Goal: Information Seeking & Learning: Learn about a topic

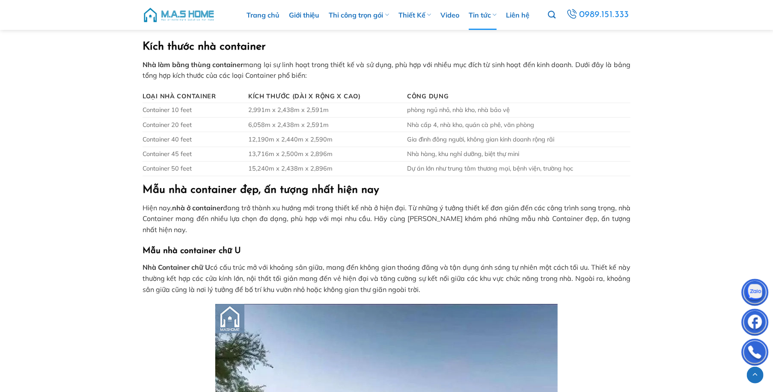
scroll to position [1497, 0]
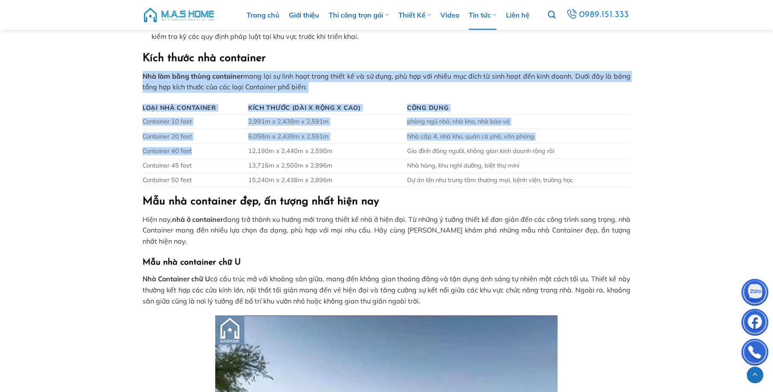
drag, startPoint x: 125, startPoint y: 136, endPoint x: 240, endPoint y: 140, distance: 114.3
click at [241, 140] on td "Container 20 feet" at bounding box center [193, 136] width 103 height 15
drag, startPoint x: 140, startPoint y: 136, endPoint x: 286, endPoint y: 135, distance: 145.5
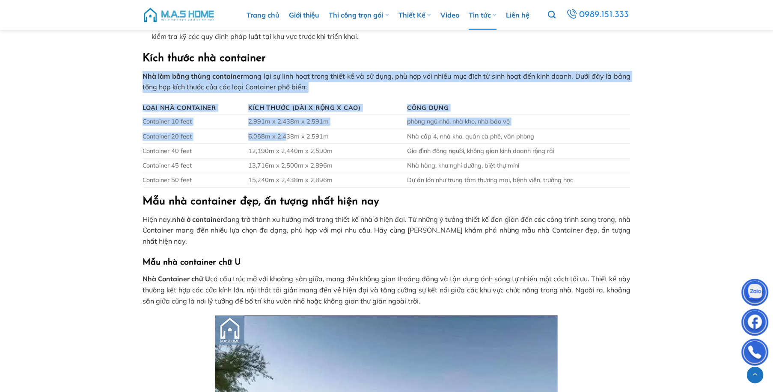
click at [286, 135] on td "6,058m x 2,438m x 2,591m" at bounding box center [324, 136] width 159 height 15
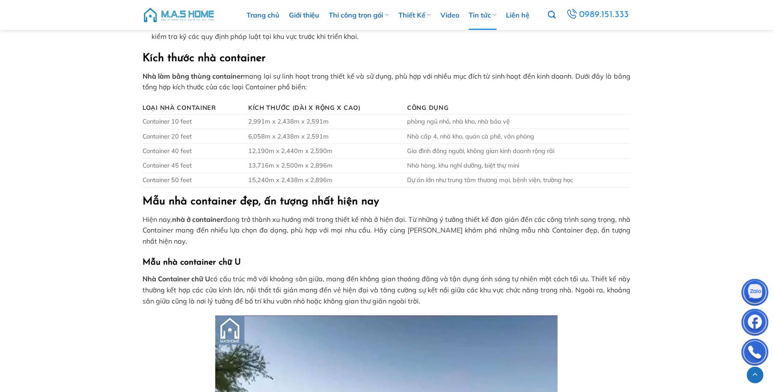
click at [545, 138] on td "Nhà cấp 4, nhà kho, quán cà phê, văn phòng" at bounding box center [517, 136] width 226 height 15
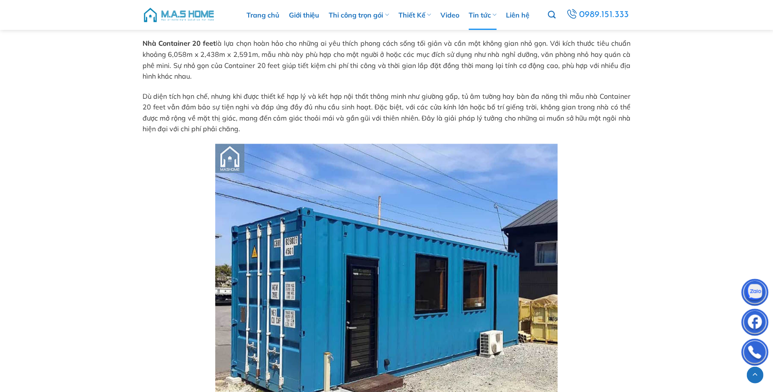
scroll to position [2738, 0]
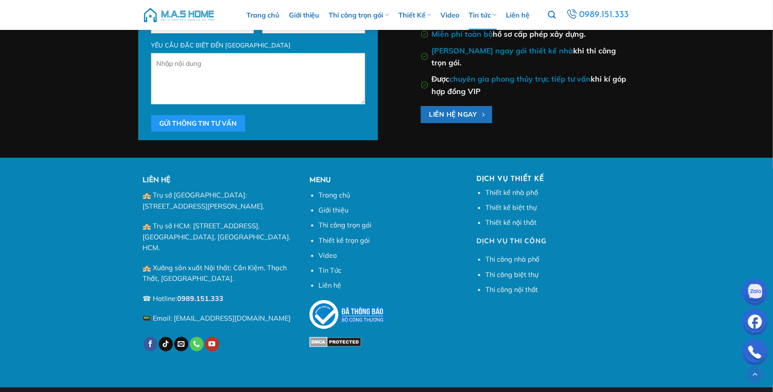
scroll to position [5379, 0]
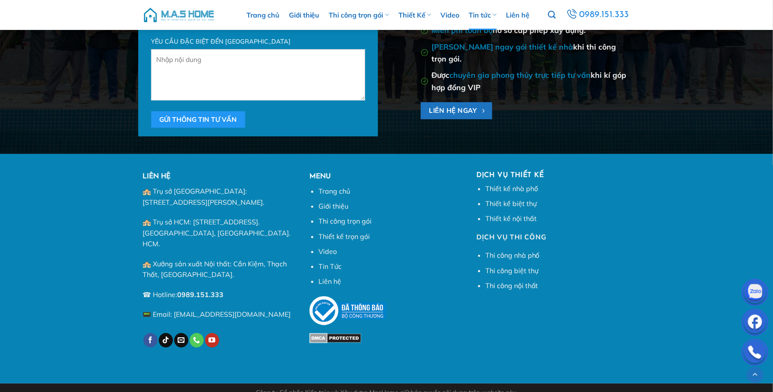
click at [62, 227] on div "LIÊN HỆ 🏤 Trụ sở Hà Nội: Tầng 3, tòa nhà 619 Nguyễn Trãi, Thanh Xuân, Hà Nội. 🏤…" at bounding box center [386, 269] width 773 height 195
click at [83, 207] on div "LIÊN HỆ 🏤 Trụ sở Hà Nội: Tầng 3, tòa nhà 619 Nguyễn Trãi, Thanh Xuân, Hà Nội. 🏤…" at bounding box center [386, 268] width 773 height 195
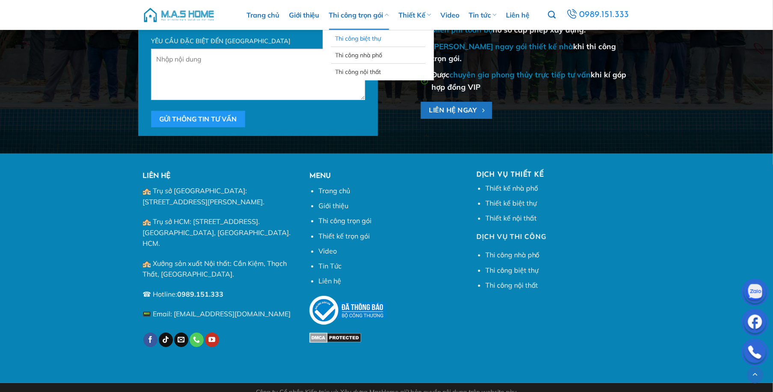
click at [372, 38] on link "Thi công biệt thự" at bounding box center [378, 38] width 86 height 16
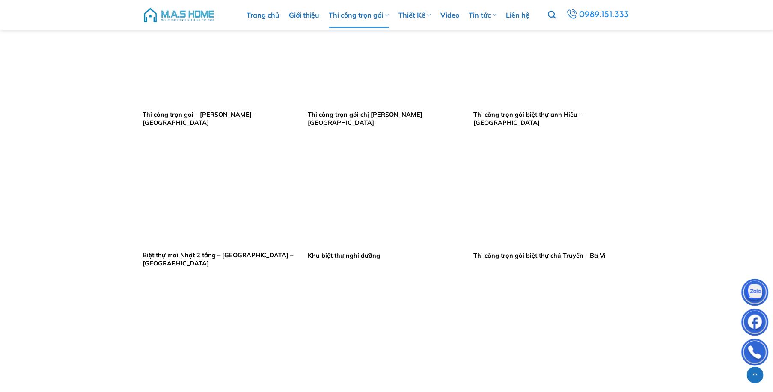
scroll to position [471, 0]
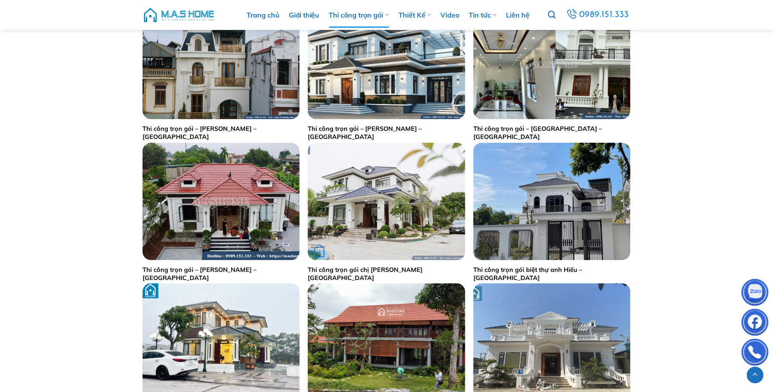
click at [370, 195] on img "Thi công trọn gói chị Lý - Hưng Yên" at bounding box center [386, 202] width 157 height 118
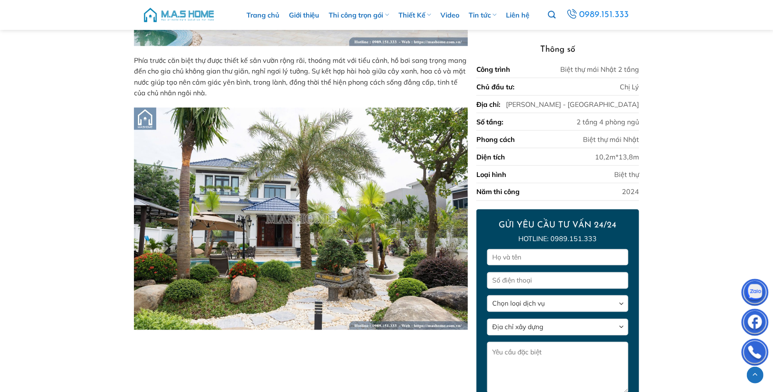
scroll to position [720, 0]
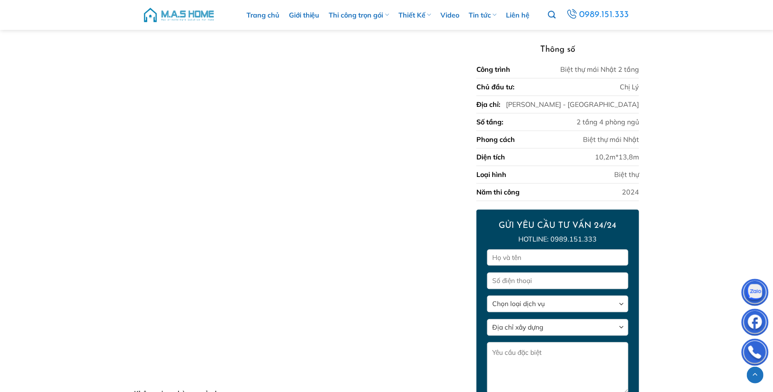
scroll to position [2817, 0]
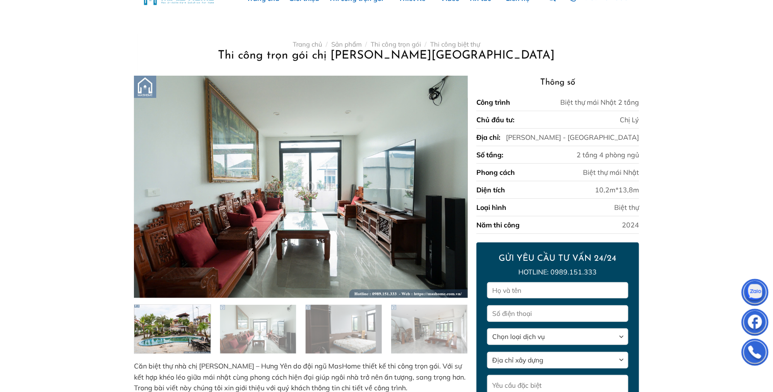
scroll to position [0, 0]
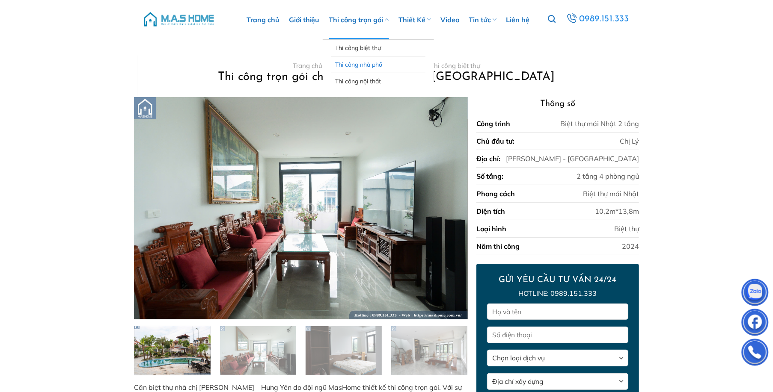
click at [362, 67] on link "Thi công nhà phố" at bounding box center [378, 64] width 86 height 16
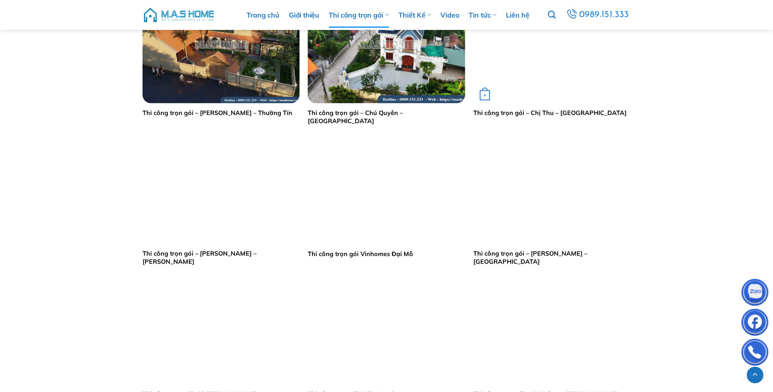
scroll to position [556, 0]
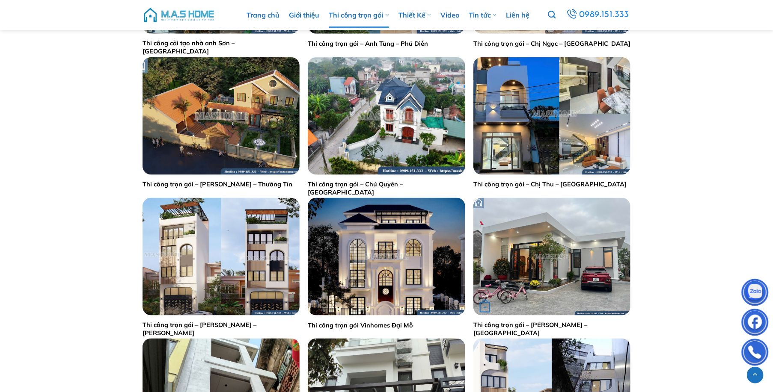
click at [578, 264] on img "Thi công trọn gói - Anh Chuẩn - Thái Bình" at bounding box center [551, 257] width 157 height 118
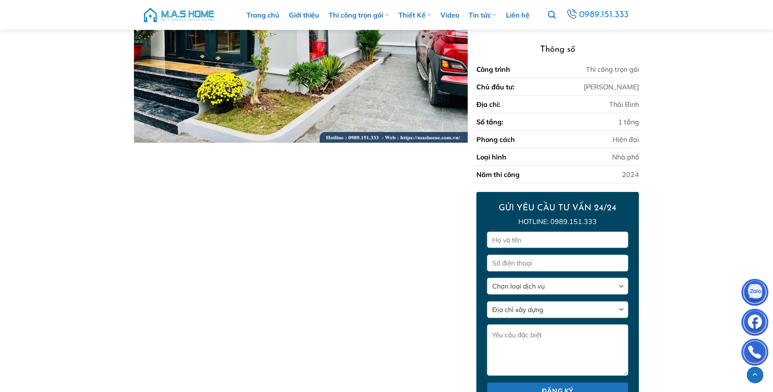
scroll to position [3664, 0]
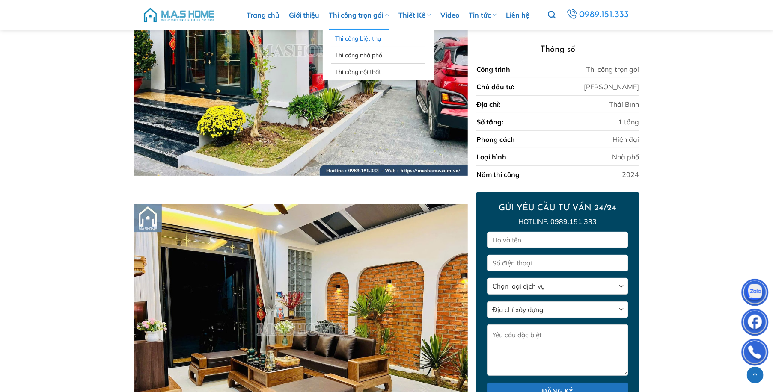
click at [358, 36] on link "Thi công biệt thự" at bounding box center [378, 38] width 86 height 16
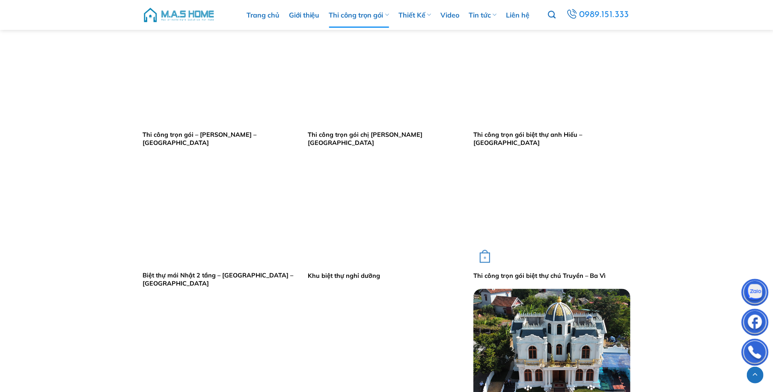
scroll to position [513, 0]
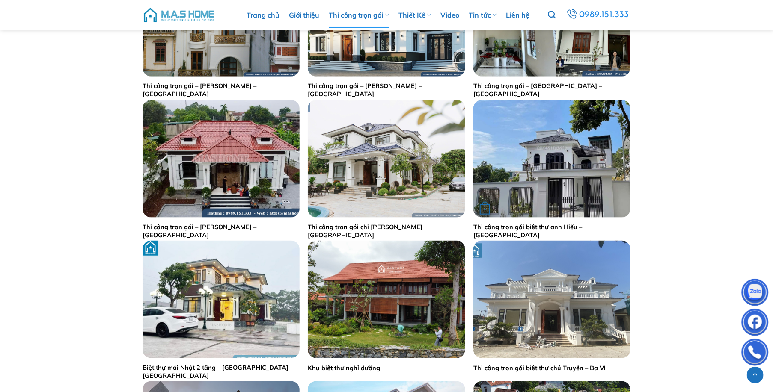
click at [518, 135] on img "Thi công trọn gói biệt thự anh Hiếu - Hoà Bình" at bounding box center [551, 159] width 157 height 118
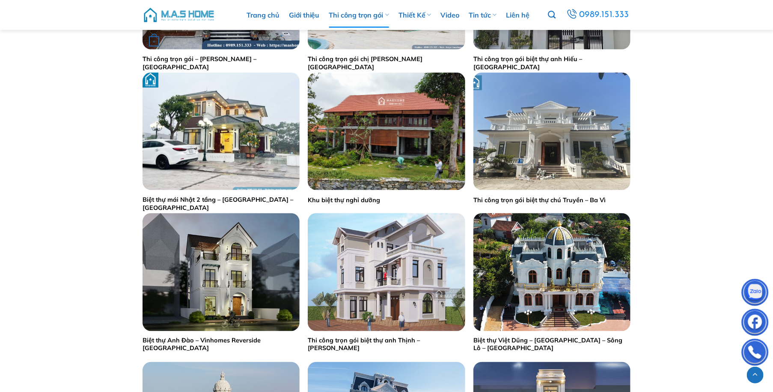
scroll to position [770, 0]
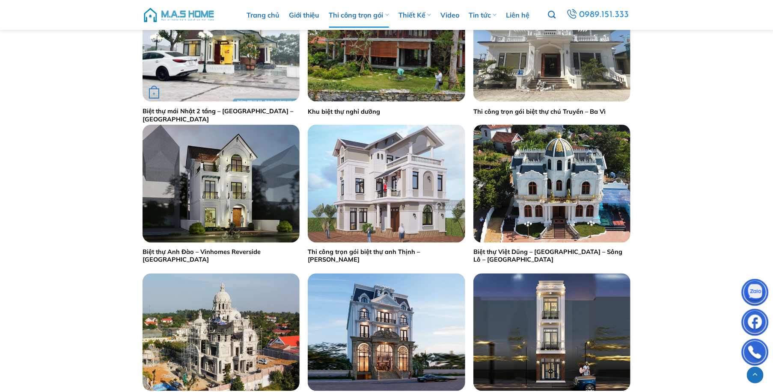
click at [180, 72] on img "Biệt thự mái Nhật 2 tầng - Anh Tú - Quảng Ninh" at bounding box center [220, 43] width 157 height 118
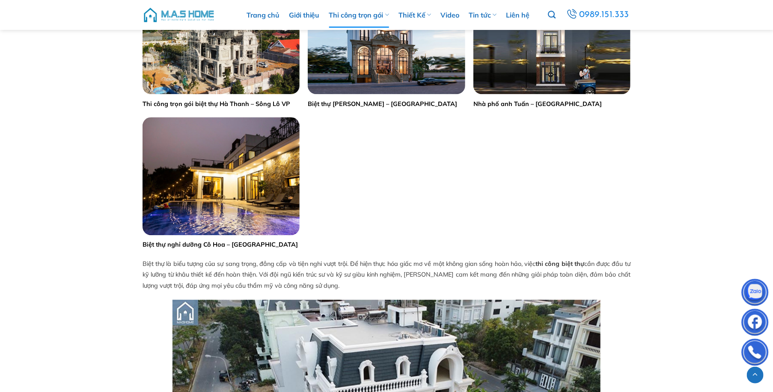
scroll to position [1070, 0]
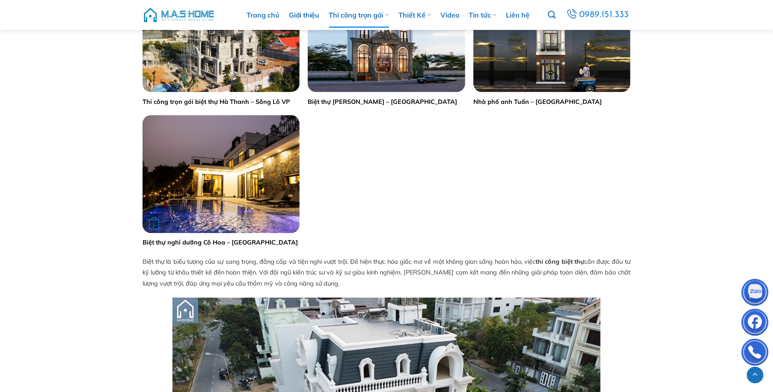
click at [211, 166] on img "Biệt thự nghỉ dưỡng Cô Hoa - Sóc Sơn" at bounding box center [220, 174] width 157 height 118
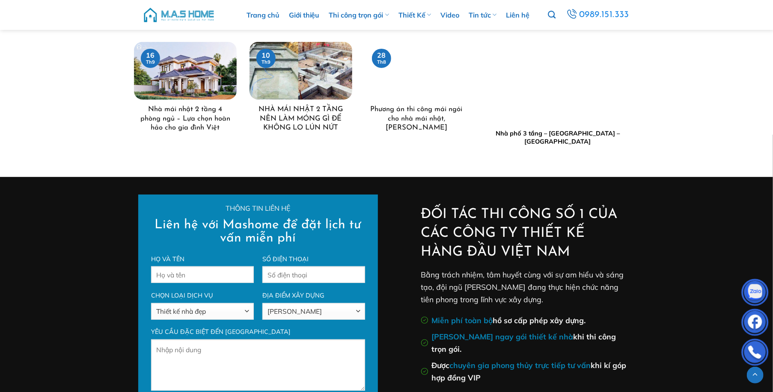
scroll to position [5525, 0]
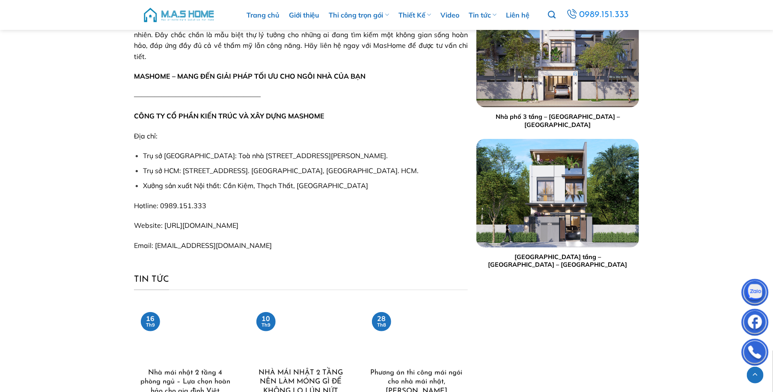
scroll to position [1914, 0]
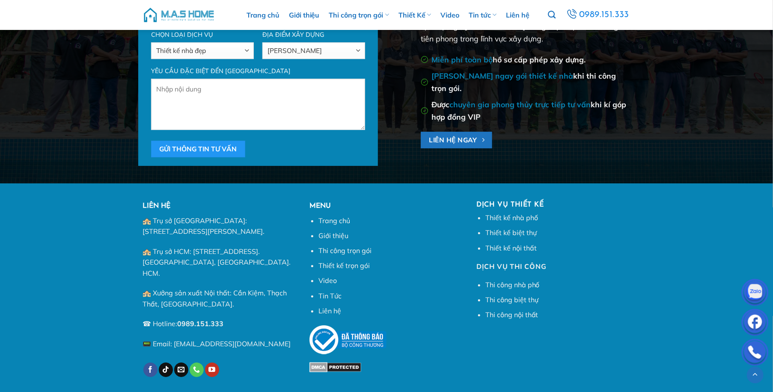
scroll to position [3411, 0]
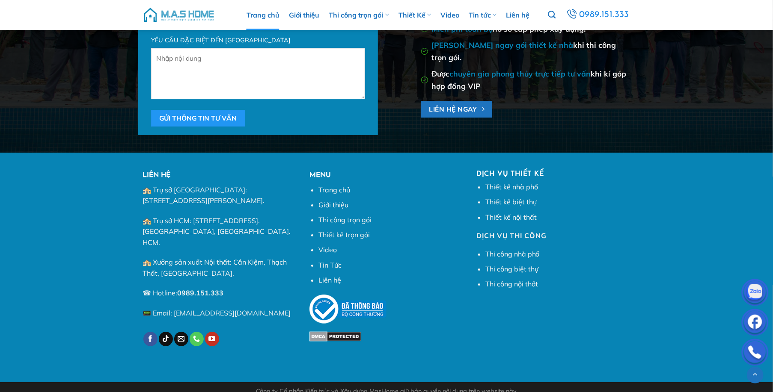
click at [265, 18] on link "Trang chủ" at bounding box center [262, 15] width 33 height 30
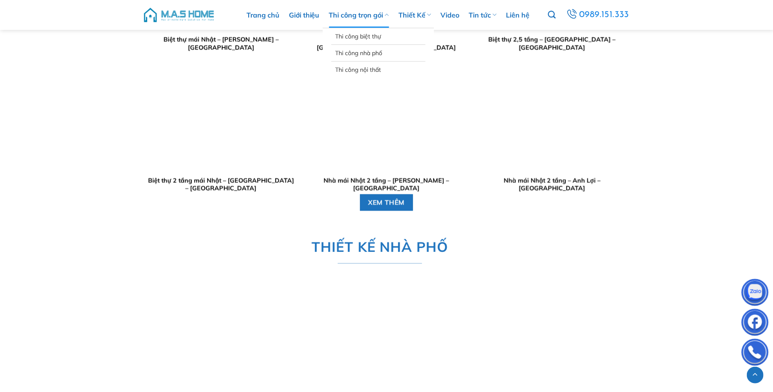
scroll to position [1455, 0]
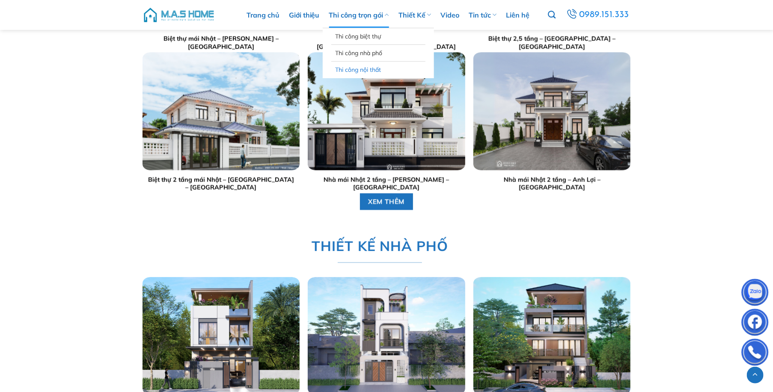
click at [366, 68] on link "Thi công nội thất" at bounding box center [378, 70] width 86 height 16
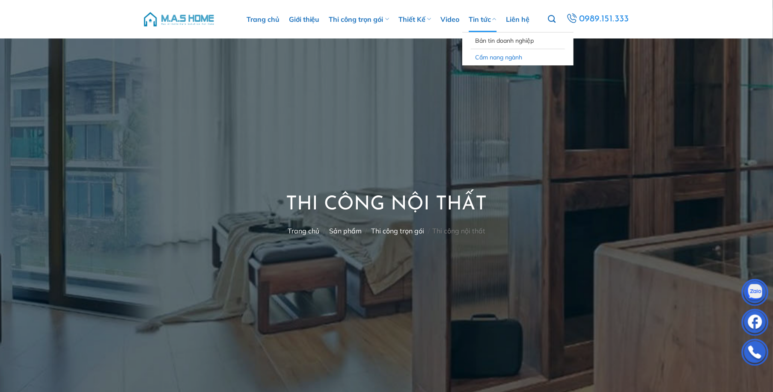
click at [493, 58] on link "Cẩm nang ngành" at bounding box center [518, 57] width 86 height 16
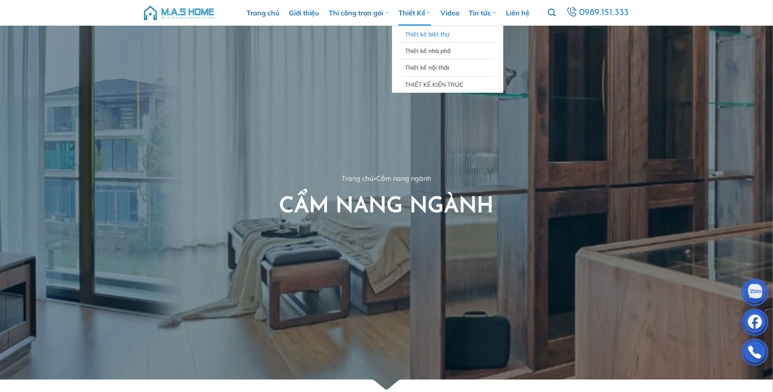
click at [414, 35] on link "Thiết kế biệt thự" at bounding box center [448, 34] width 86 height 16
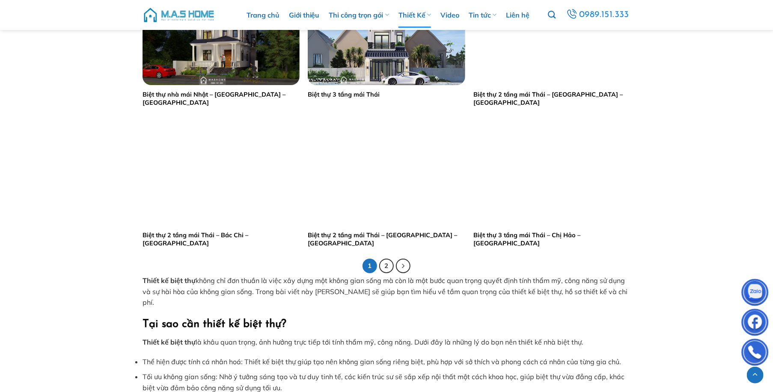
scroll to position [1540, 0]
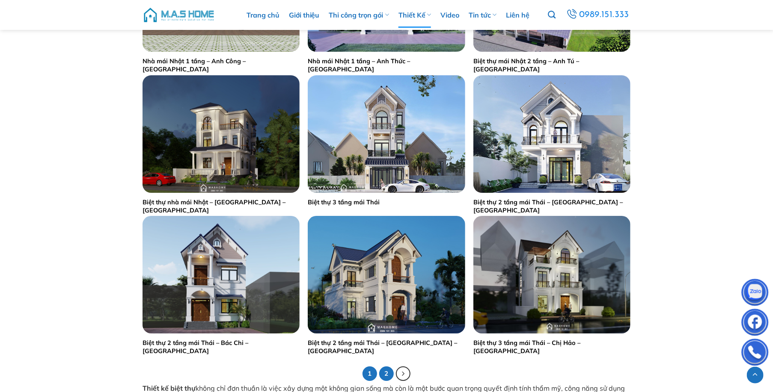
click at [389, 377] on link "2" at bounding box center [386, 374] width 15 height 15
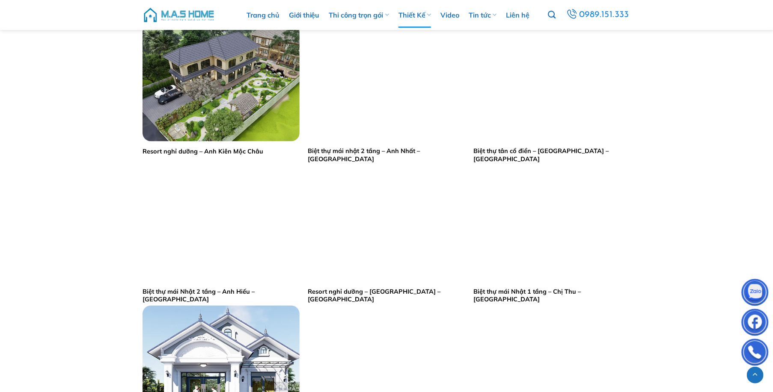
scroll to position [813, 0]
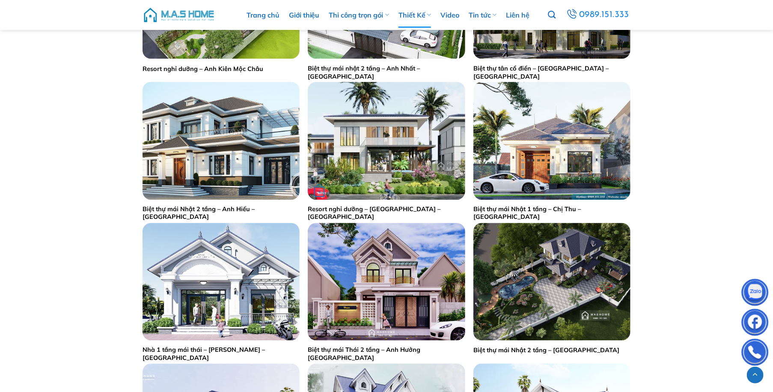
click at [411, 151] on img "Resort nghỉ dưỡng - Anh Huy - Ba Vì" at bounding box center [386, 141] width 157 height 118
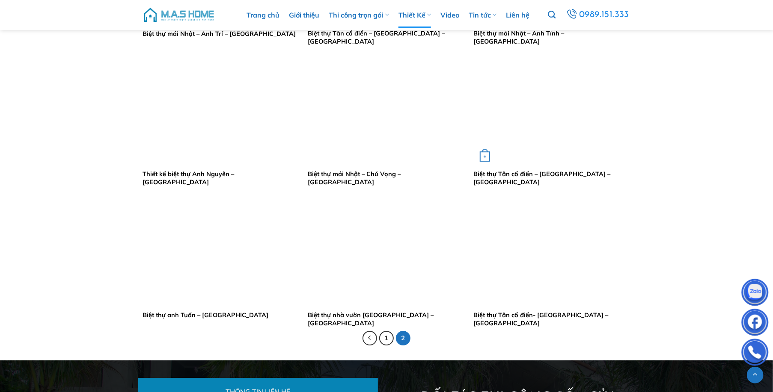
scroll to position [1455, 0]
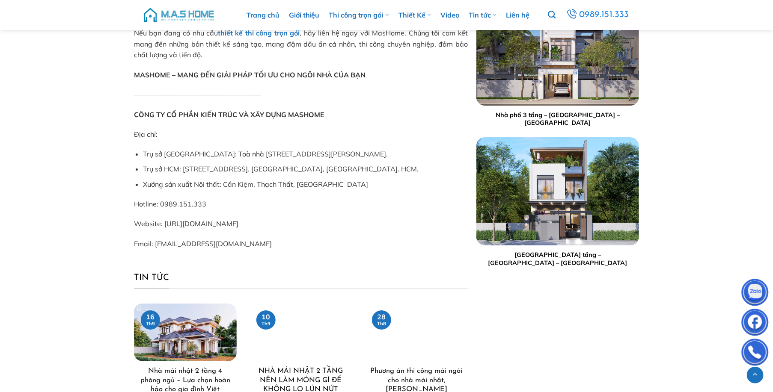
scroll to position [1704, 0]
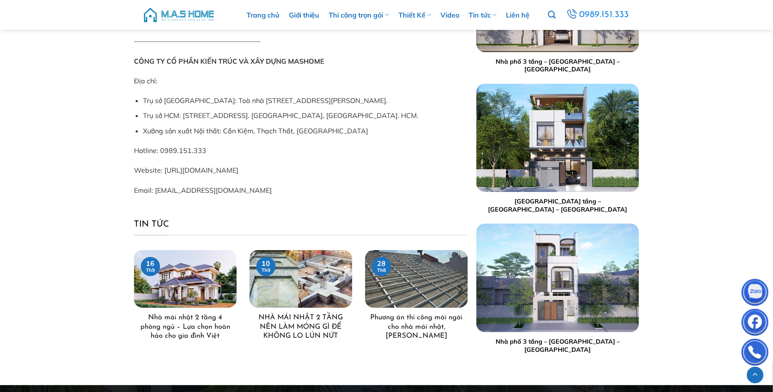
click at [308, 264] on img "NHÀ MÁI NHẬT 2 TẦNG NÊN LÀM MÓNG GÌ ĐỂ KHÔNG LO LÚN NỨT" at bounding box center [300, 279] width 103 height 58
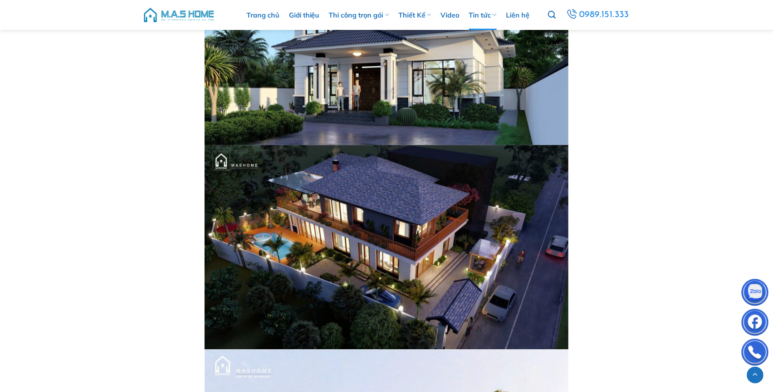
scroll to position [3123, 0]
